Goal: Task Accomplishment & Management: Manage account settings

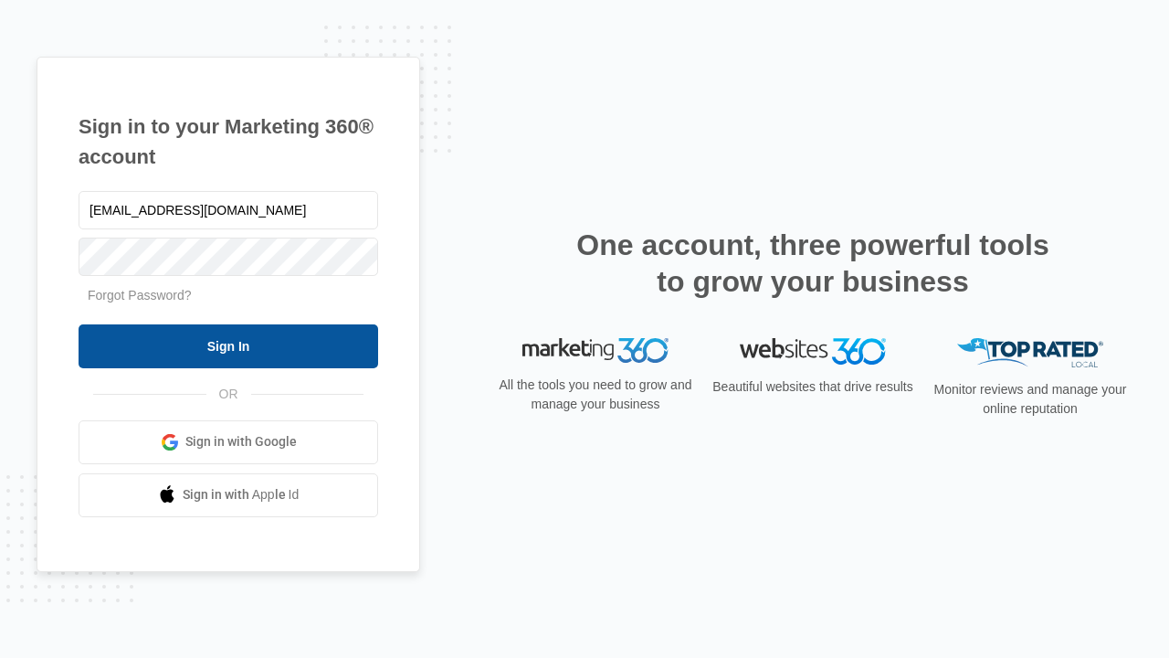
click at [228, 345] on input "Sign In" at bounding box center [229, 346] width 300 height 44
